Goal: Check status: Check status

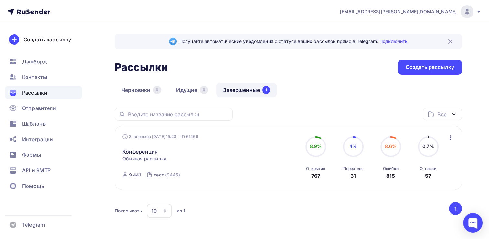
click at [388, 150] on circle at bounding box center [390, 146] width 19 height 19
click at [448, 136] on icon "button" at bounding box center [451, 138] width 8 height 8
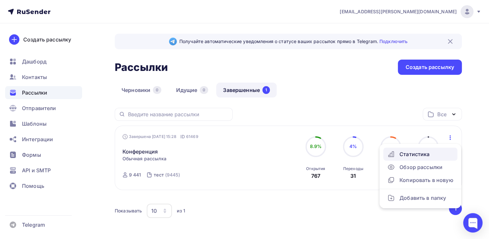
click at [404, 155] on div "Статистика" at bounding box center [420, 154] width 66 height 8
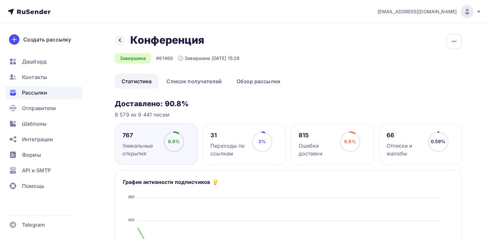
click at [342, 142] on circle at bounding box center [350, 141] width 19 height 19
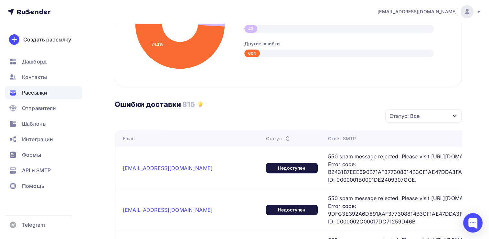
scroll to position [215, 0]
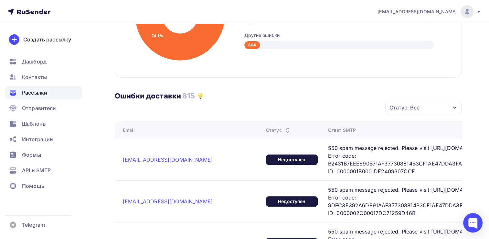
click at [454, 105] on icon "button" at bounding box center [454, 107] width 5 height 5
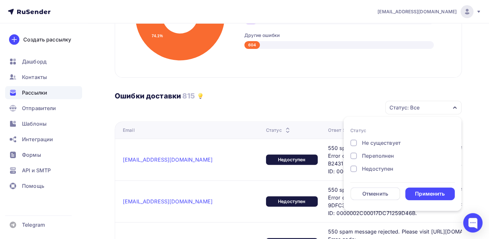
click at [353, 87] on div "Ошибки доставки 815" at bounding box center [288, 89] width 347 height 23
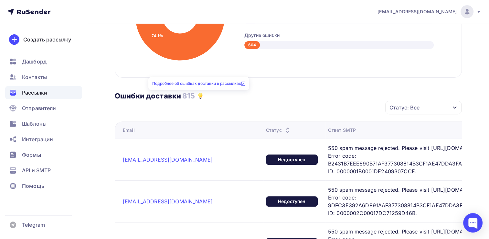
click at [199, 94] on icon at bounding box center [201, 95] width 4 height 4
click at [266, 162] on div "Недоступен" at bounding box center [292, 159] width 52 height 10
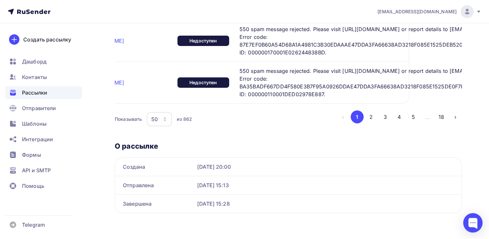
scroll to position [0, 136]
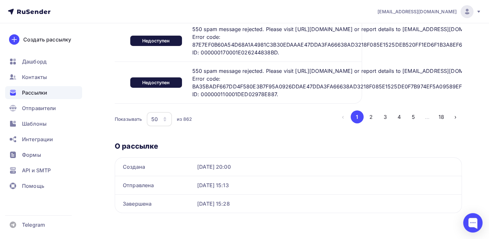
click at [370, 117] on button "2" at bounding box center [371, 116] width 13 height 13
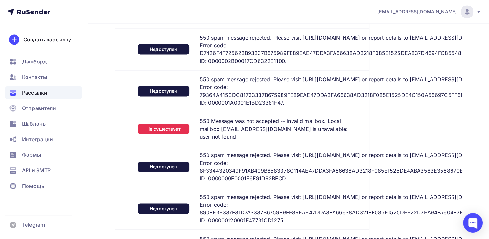
scroll to position [994, 0]
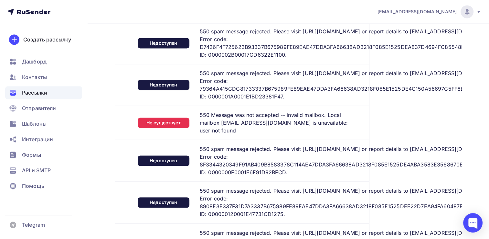
drag, startPoint x: 217, startPoint y: 95, endPoint x: 141, endPoint y: 96, distance: 75.7
click at [141, 22] on tr "[EMAIL_ADDRESS][DOMAIN_NAME] Недоступен 550 spam message rejected. Please visit…" at bounding box center [178, 1] width 383 height 42
copy tr "Недоступен 550 spam message rejected"
